Goal: Task Accomplishment & Management: Manage account settings

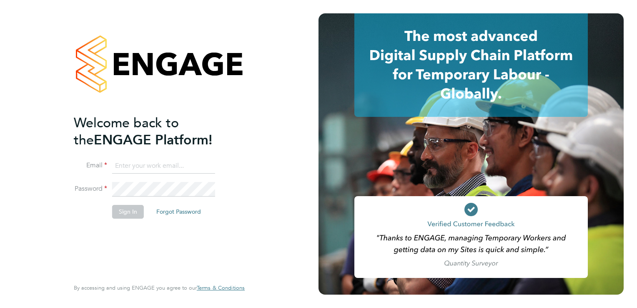
click at [143, 166] on input at bounding box center [163, 165] width 103 height 15
type input "[PERSON_NAME][EMAIL_ADDRESS][DOMAIN_NAME]"
click at [127, 213] on button "Sign In" at bounding box center [128, 211] width 32 height 13
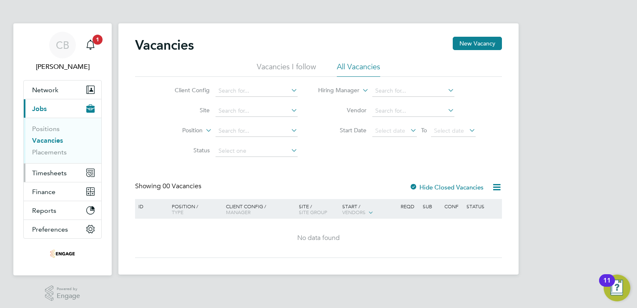
click at [45, 172] on span "Timesheets" at bounding box center [49, 173] width 35 height 8
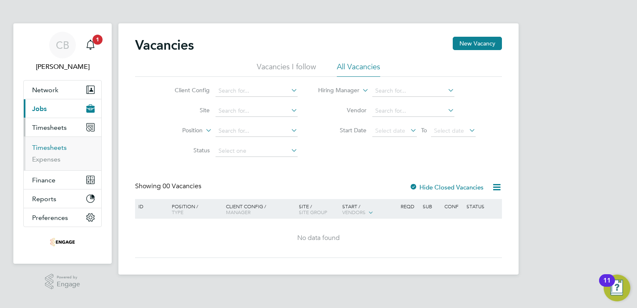
click at [39, 145] on link "Timesheets" at bounding box center [49, 147] width 35 height 8
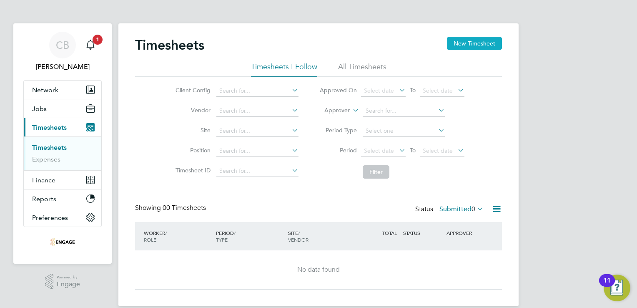
click at [459, 46] on button "New Timesheet" at bounding box center [474, 43] width 55 height 13
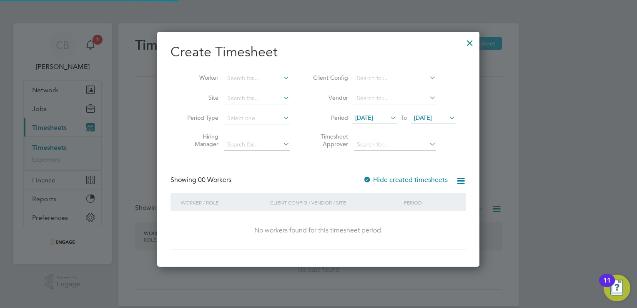
scroll to position [235, 323]
click at [276, 76] on input at bounding box center [256, 79] width 65 height 12
click at [258, 93] on li "Caitlin Commons" at bounding box center [257, 89] width 66 height 11
type input "Caitlin Commons"
click at [257, 97] on input at bounding box center [256, 99] width 65 height 12
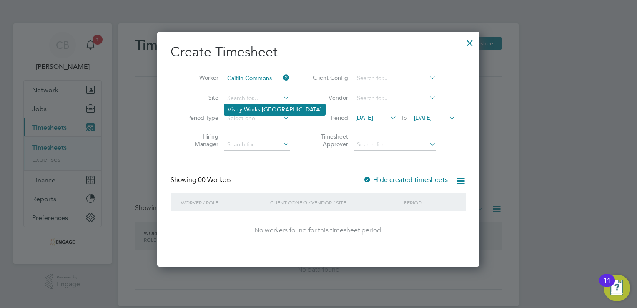
click at [256, 111] on li "Vistry Works East Midlands" at bounding box center [274, 109] width 101 height 11
type input "Vistry Works East Midlands"
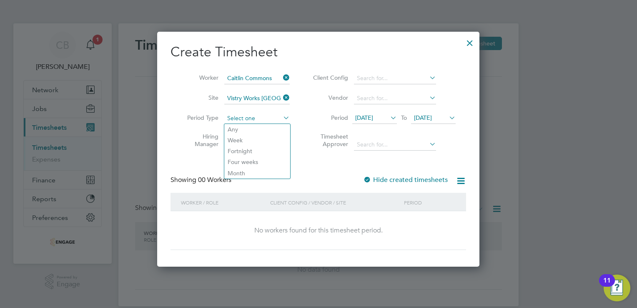
click at [261, 118] on input at bounding box center [256, 119] width 65 height 12
click at [244, 141] on li "Week" at bounding box center [257, 140] width 66 height 11
type input "Week"
click at [249, 143] on input at bounding box center [256, 145] width 65 height 12
type input "s"
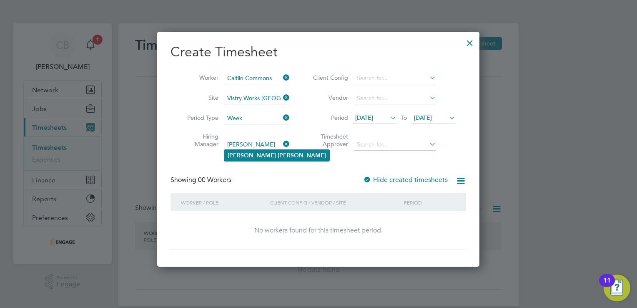
click at [278, 154] on b "Gill" at bounding box center [302, 155] width 48 height 7
type input "James Gill"
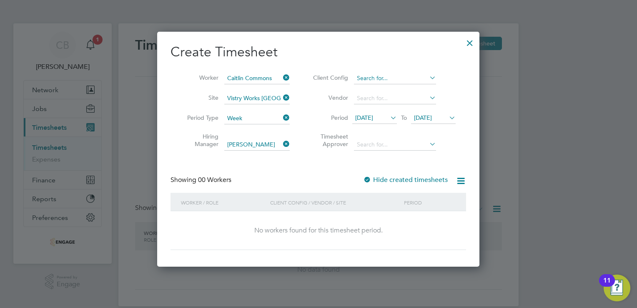
click at [374, 77] on input at bounding box center [395, 79] width 82 height 12
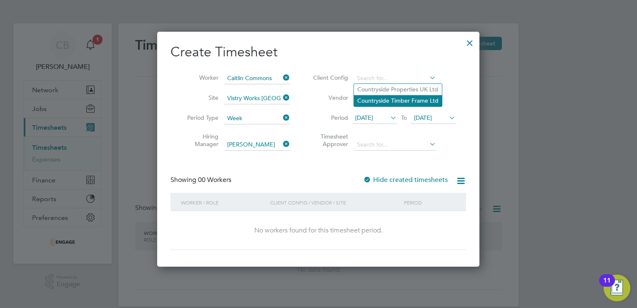
click at [379, 101] on li "Countryside Timber Frame Ltd" at bounding box center [398, 100] width 88 height 11
type input "Countryside Timber Frame Ltd"
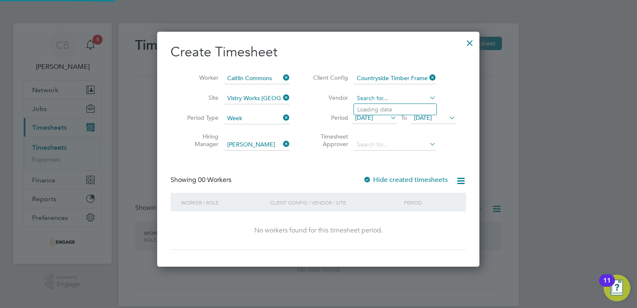
click at [372, 100] on input at bounding box center [395, 99] width 82 height 12
click at [419, 97] on input at bounding box center [395, 99] width 82 height 12
click at [428, 97] on icon at bounding box center [428, 98] width 0 height 12
click at [454, 97] on li "Vendor" at bounding box center [383, 98] width 166 height 20
click at [389, 118] on icon at bounding box center [389, 118] width 0 height 12
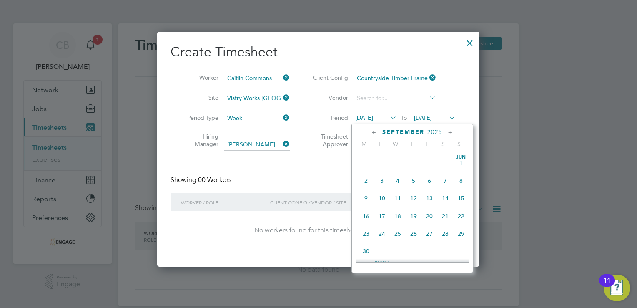
scroll to position [0, 0]
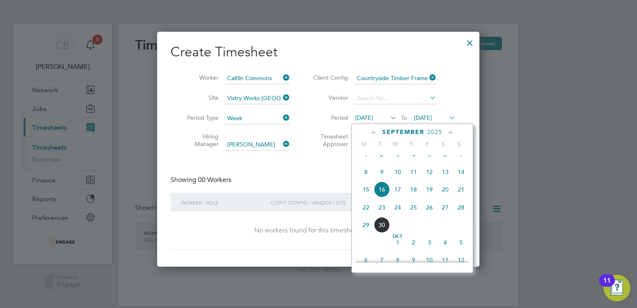
click at [366, 215] on span "22" at bounding box center [366, 207] width 16 height 16
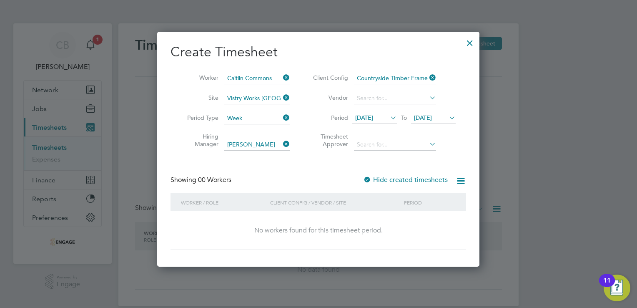
click at [432, 120] on span "23 Sep 2025" at bounding box center [423, 118] width 18 height 8
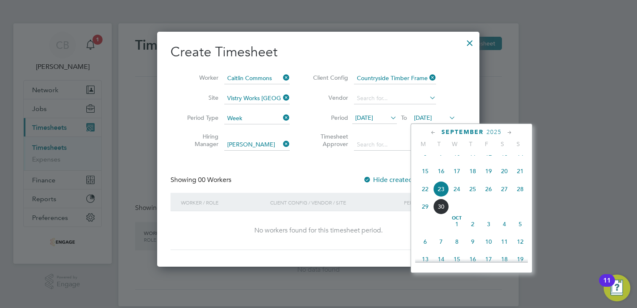
click at [518, 197] on span "28" at bounding box center [520, 189] width 16 height 16
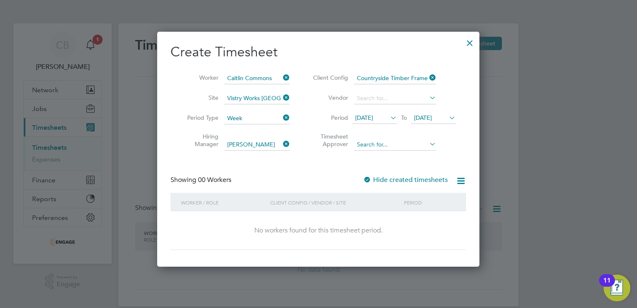
click at [391, 143] on input at bounding box center [395, 145] width 82 height 12
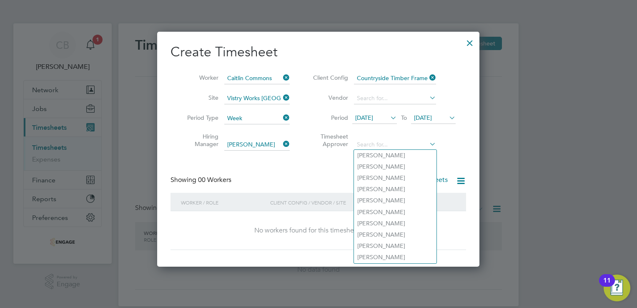
click at [469, 43] on div at bounding box center [469, 40] width 15 height 15
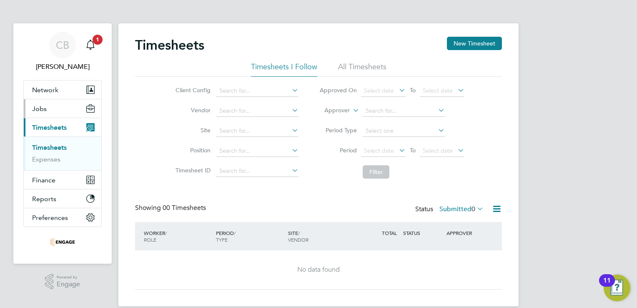
click at [45, 111] on span "Jobs" at bounding box center [39, 109] width 15 height 8
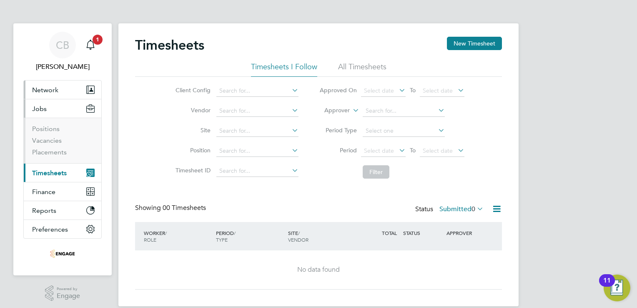
click at [51, 88] on span "Network" at bounding box center [45, 90] width 26 height 8
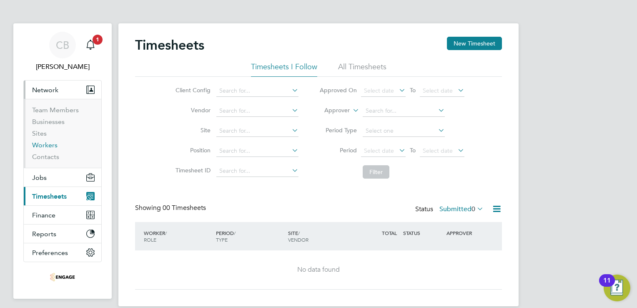
click at [45, 146] on link "Workers" at bounding box center [44, 145] width 25 height 8
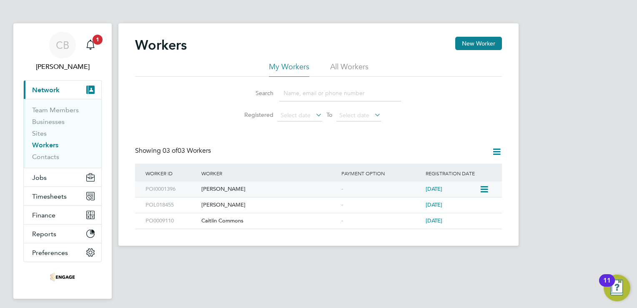
click at [232, 192] on div "Christopher Boylan" at bounding box center [269, 188] width 140 height 15
click at [269, 188] on div "Christopher Boylan" at bounding box center [269, 188] width 140 height 15
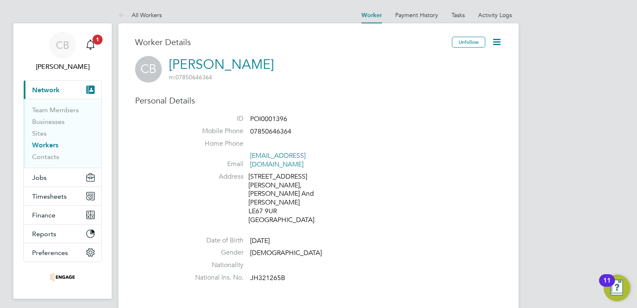
click at [496, 44] on icon at bounding box center [497, 42] width 10 height 10
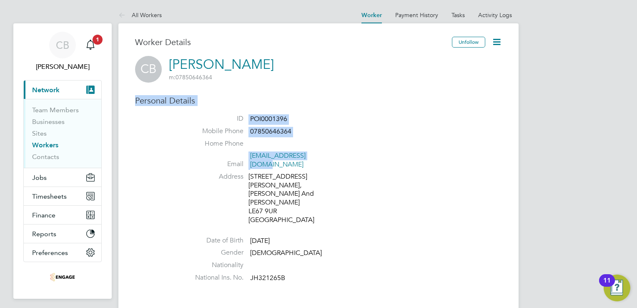
drag, startPoint x: 635, startPoint y: 80, endPoint x: 624, endPoint y: 164, distance: 84.5
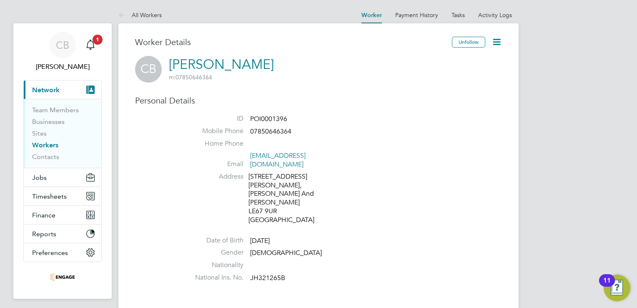
click at [392, 204] on li "Address [STREET_ADDRESS]" at bounding box center [343, 199] width 317 height 54
click at [49, 146] on link "Workers" at bounding box center [45, 145] width 26 height 8
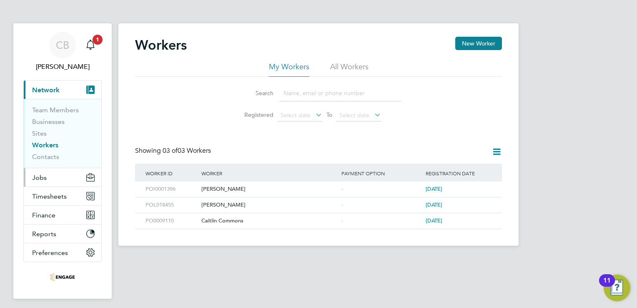
click at [49, 183] on button "Jobs" at bounding box center [63, 177] width 78 height 18
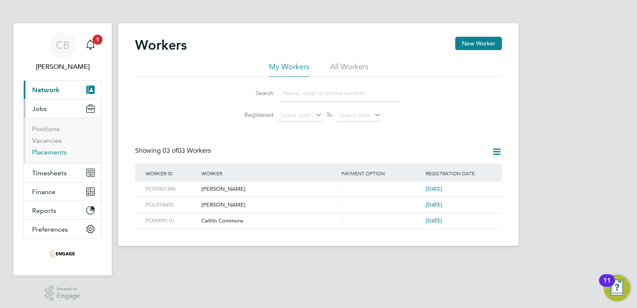
click at [51, 152] on link "Placements" at bounding box center [49, 152] width 35 height 8
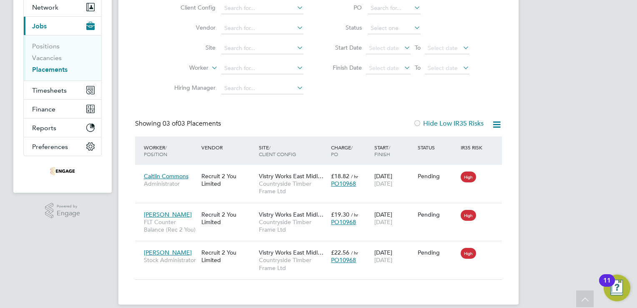
scroll to position [83, 0]
